Goal: Task Accomplishment & Management: Manage account settings

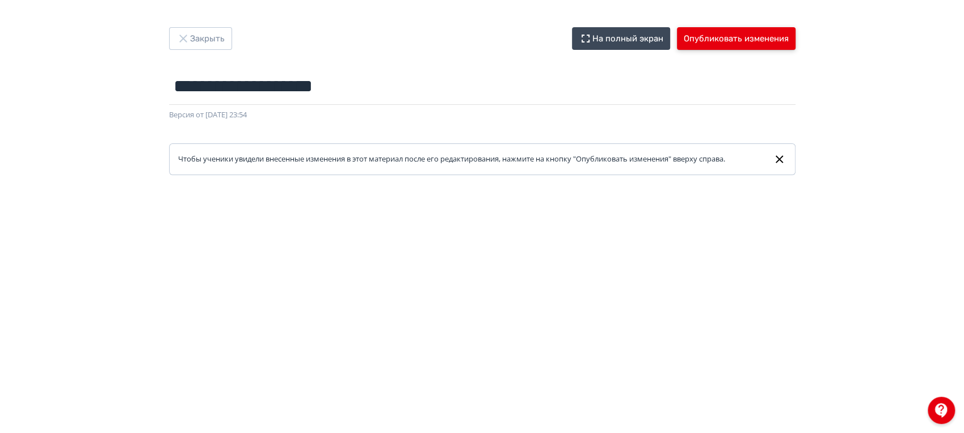
click at [783, 48] on button "Опубликовать изменения" at bounding box center [736, 38] width 119 height 23
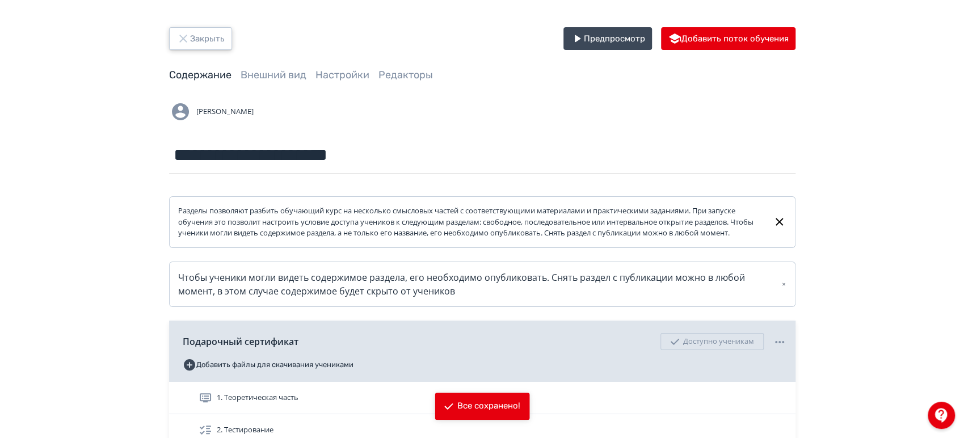
click at [222, 39] on button "Закрыть" at bounding box center [200, 38] width 63 height 23
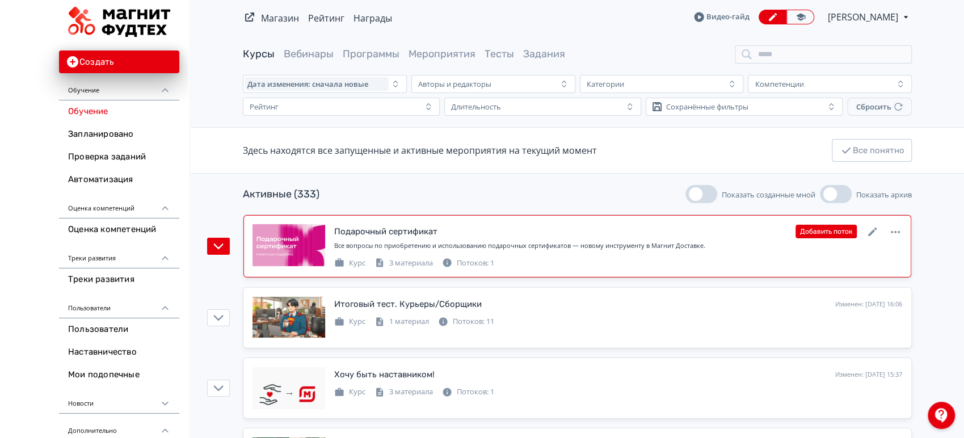
click at [515, 230] on div "Подарочный сертификат Изменен: [DATE] 16:08 Добавить поток" at bounding box center [618, 231] width 568 height 15
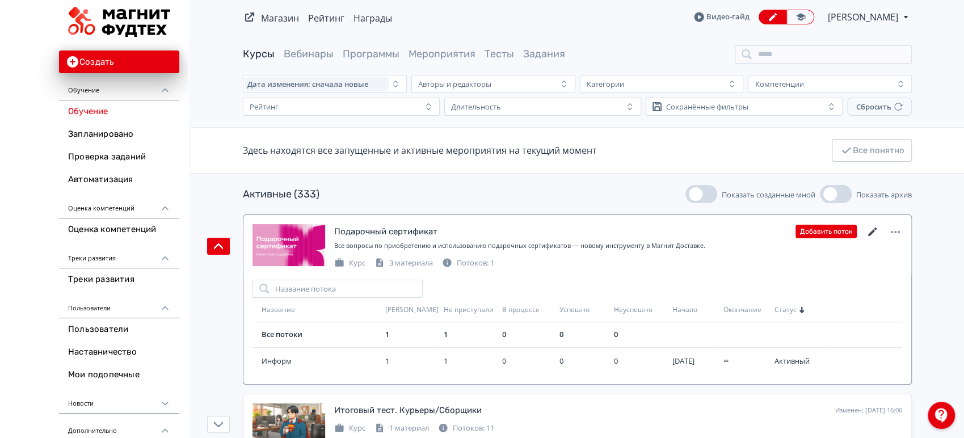
click at [873, 229] on icon at bounding box center [873, 232] width 14 height 14
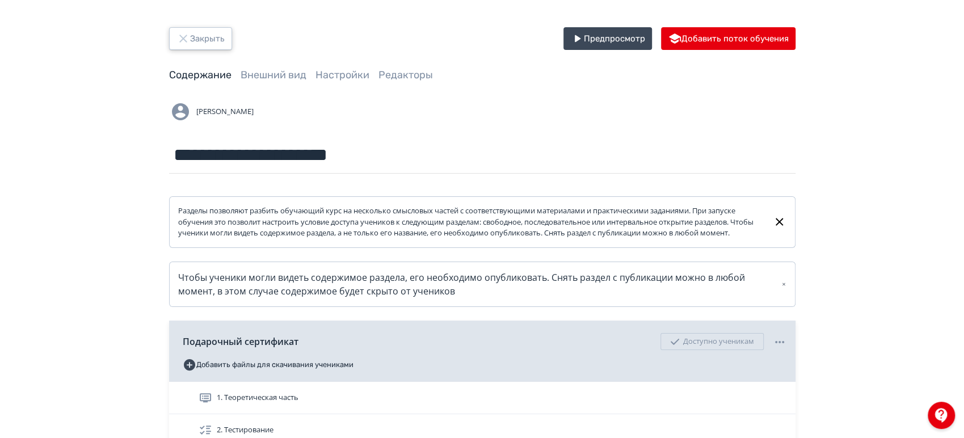
click at [193, 29] on button "Закрыть" at bounding box center [200, 38] width 63 height 23
